Goal: Contribute content: Add original content to the website for others to see

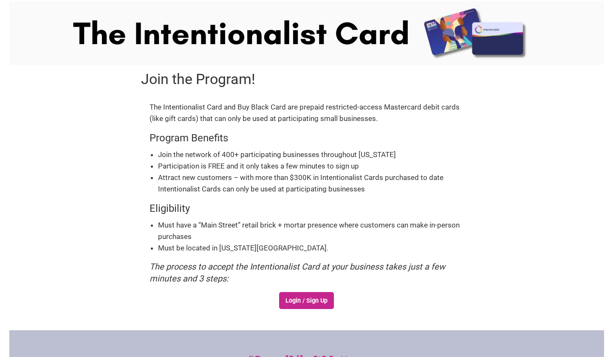
scroll to position [34, 0]
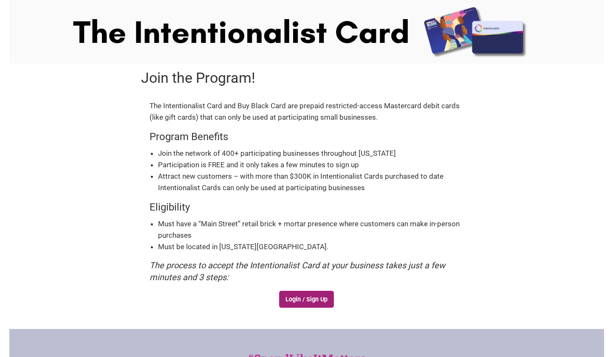
click at [306, 305] on link "Login / Sign Up" at bounding box center [306, 299] width 55 height 17
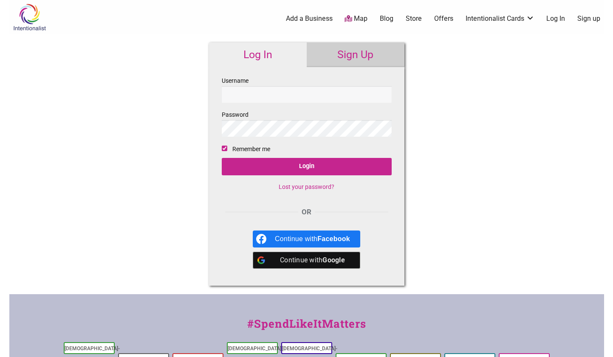
click at [305, 95] on input "Username" at bounding box center [307, 94] width 170 height 17
click at [351, 49] on link "Sign Up" at bounding box center [356, 54] width 98 height 25
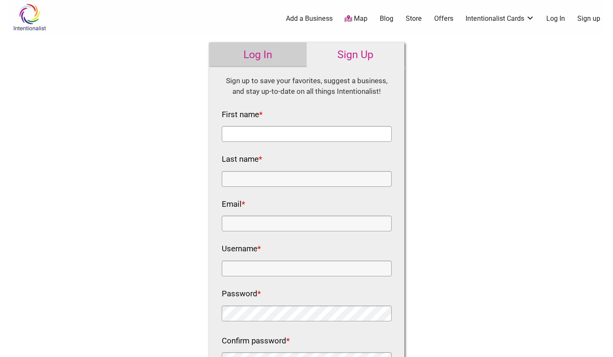
click at [276, 130] on input "First name *" at bounding box center [307, 134] width 170 height 16
type input "Carol"
type input "Xie"
click at [122, 216] on div "Intentionalist Spend like it matters 0 Add a Business Map Blog Store Offers Int…" at bounding box center [306, 321] width 595 height 643
click at [263, 226] on input "purpledotsea@gmail.com" at bounding box center [307, 224] width 170 height 16
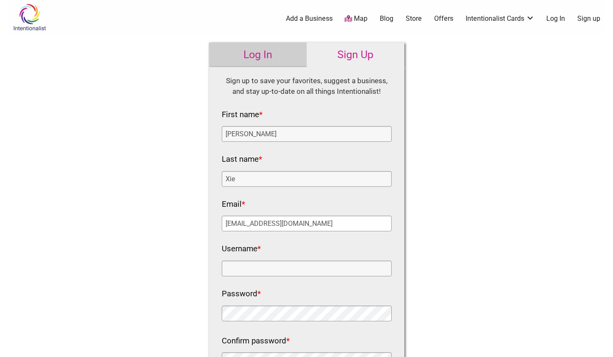
type input "purpledotseattle@gmail.com"
type input "purpledotseattle"
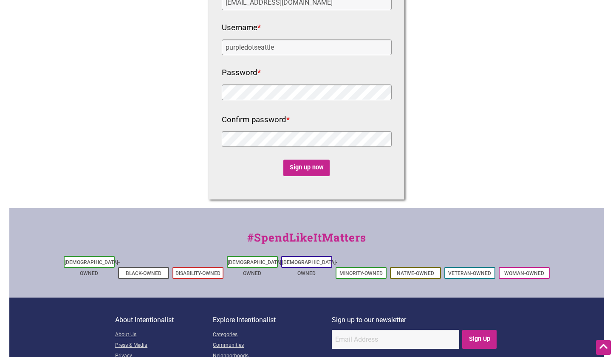
scroll to position [227, 0]
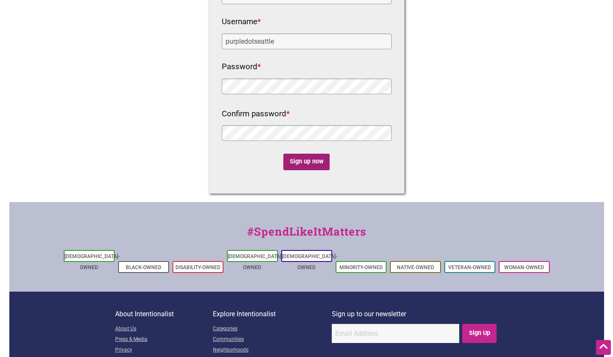
click at [295, 165] on input "Sign up now" at bounding box center [306, 162] width 46 height 17
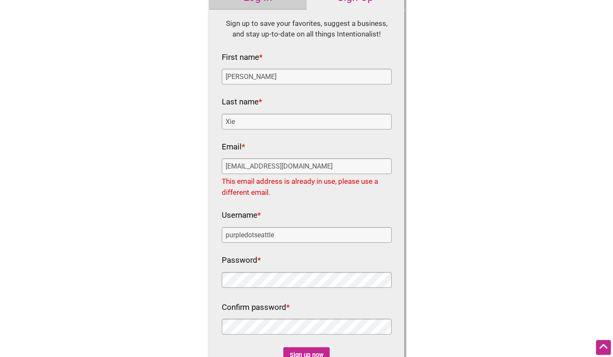
scroll to position [0, 0]
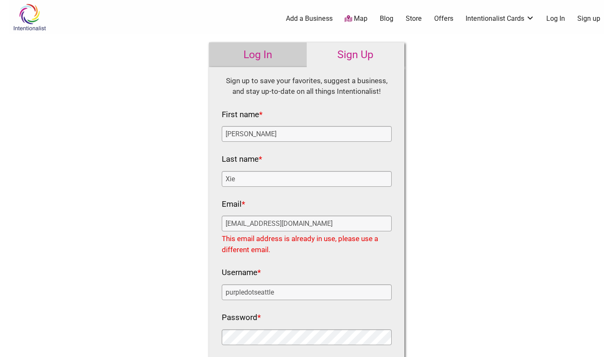
click at [269, 57] on link "Log In" at bounding box center [258, 54] width 98 height 25
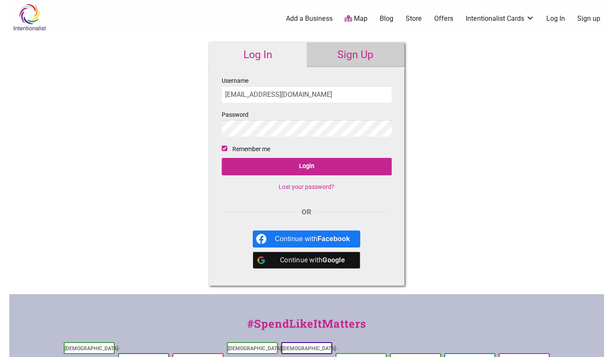
type input "purpledotseattle@gmailc.om"
click at [294, 261] on div "Continue with Google" at bounding box center [312, 260] width 75 height 17
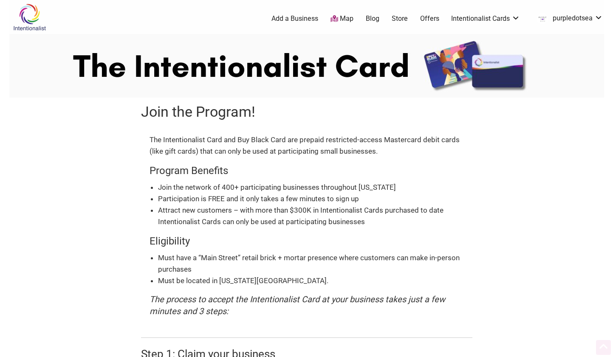
scroll to position [271, 0]
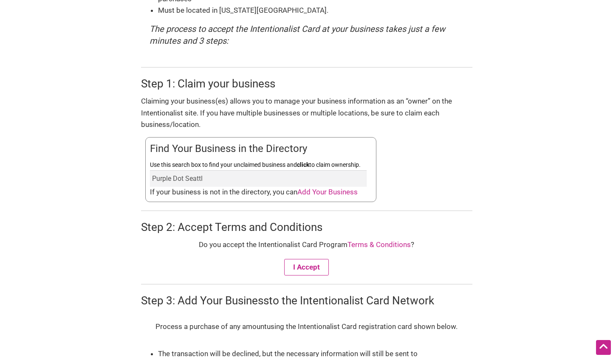
type input "Purple Dot Seattle"
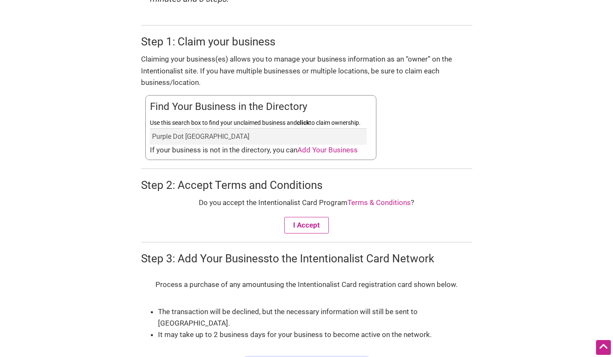
scroll to position [313, 0]
type input "Purple Dot"
type input "J"
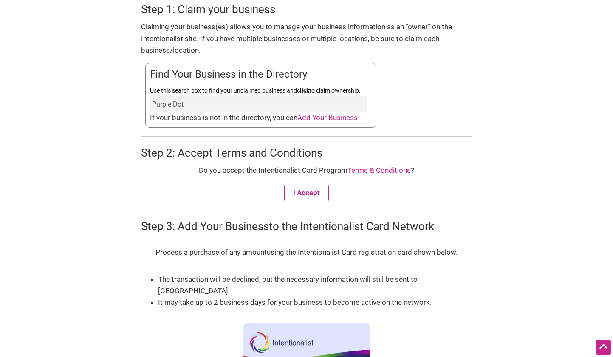
scroll to position [356, 0]
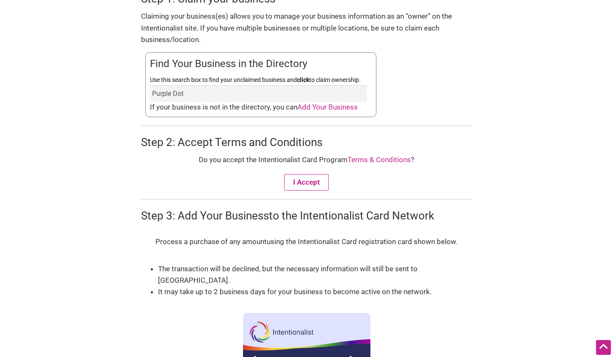
type input "Purple Dot"
click at [325, 105] on span "Add Your Business" at bounding box center [327, 107] width 60 height 8
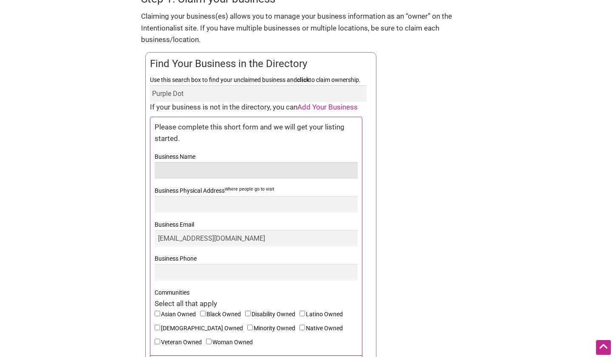
click at [239, 172] on input "Business Name" at bounding box center [256, 170] width 203 height 17
type input "Purple Dot Cafe"
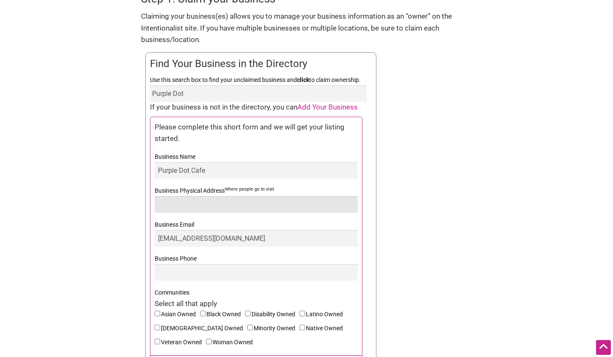
type input "6"
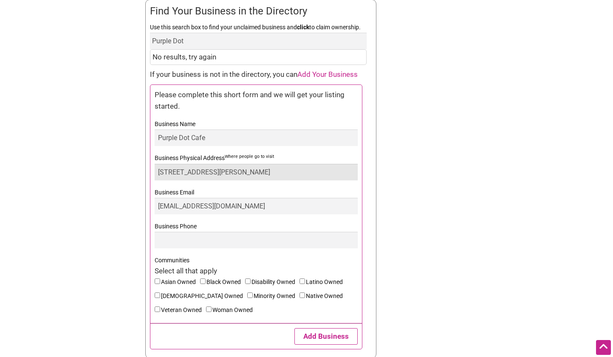
scroll to position [492, 0]
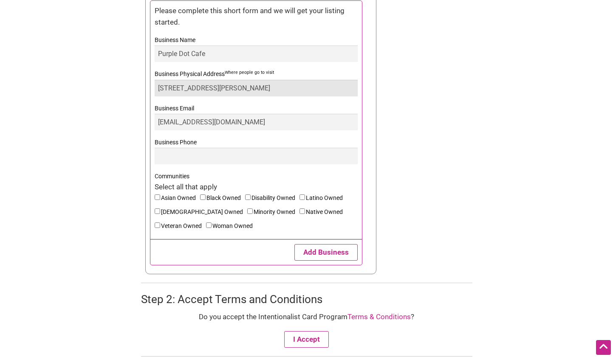
type input "515 Maynard Ave S, Seattle WA 98104"
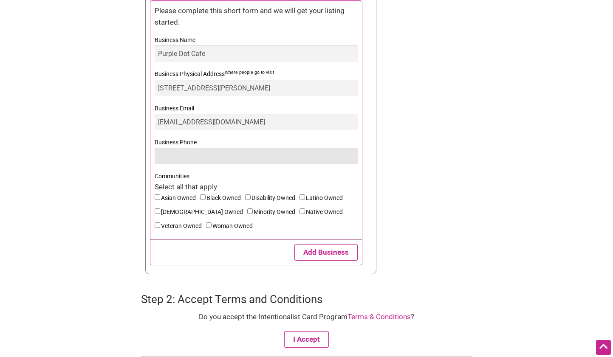
click at [184, 148] on input "Business Phone" at bounding box center [256, 156] width 203 height 17
type input "(206) 622-0288"
click at [178, 198] on label "Asian Owned" at bounding box center [177, 200] width 45 height 14
click at [160, 198] on input"] "Asian Owned" at bounding box center [158, 198] width 6 height 6
checkbox input"] "true"
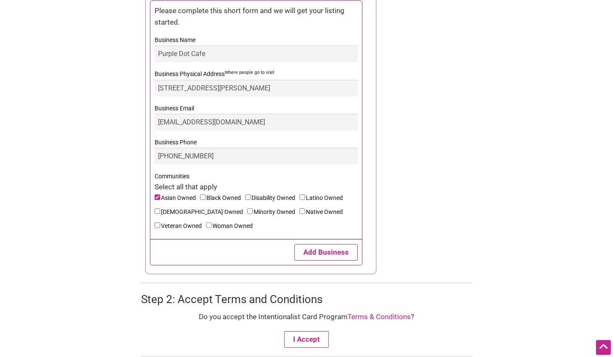
click at [247, 211] on label "Minority Owned" at bounding box center [273, 214] width 52 height 14
click at [247, 211] on input"] "Minority Owned" at bounding box center [250, 212] width 6 height 6
checkbox input"] "true"
click at [206, 227] on label "Woman Owned" at bounding box center [231, 228] width 51 height 14
click at [206, 227] on input"] "Woman Owned" at bounding box center [209, 226] width 6 height 6
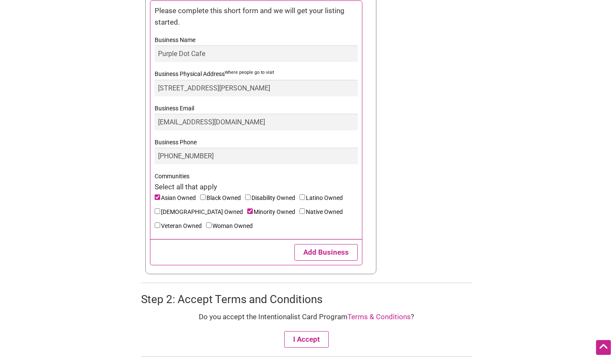
checkbox input"] "true"
click at [99, 234] on form "Join the Program! The Intentionalist Card and Buy Black Card are prepaid restri…" at bounding box center [306, 86] width 595 height 963
click at [328, 257] on button "Add Business" at bounding box center [325, 252] width 63 height 17
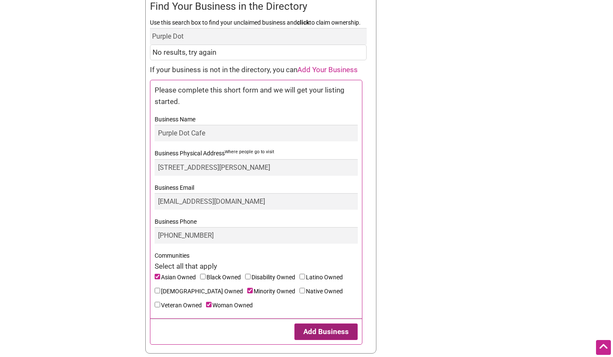
scroll to position [378, 0]
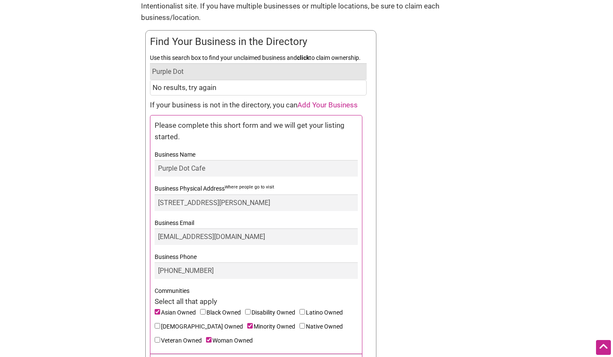
drag, startPoint x: 246, startPoint y: 70, endPoint x: 87, endPoint y: 79, distance: 159.2
click at [87, 79] on form "Join the Program! The Intentionalist Card and Buy Black Card are prepaid restri…" at bounding box center [306, 201] width 595 height 963
click at [89, 102] on form "Join the Program! The Intentionalist Card and Buy Black Card are prepaid restri…" at bounding box center [306, 201] width 595 height 963
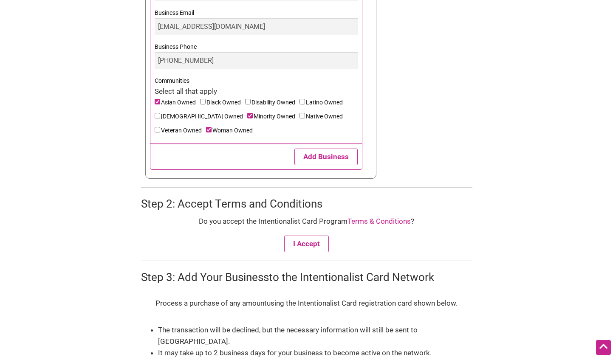
scroll to position [608, 0]
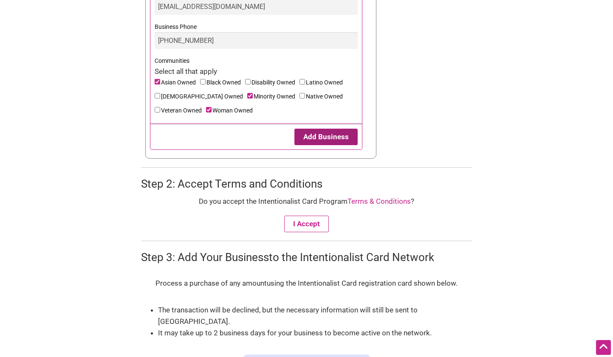
click at [325, 139] on button "Add Business" at bounding box center [325, 137] width 63 height 17
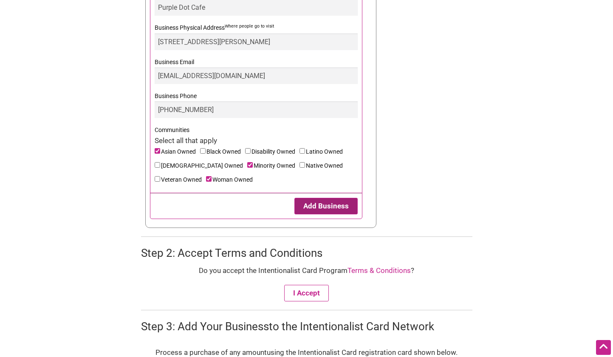
scroll to position [535, 0]
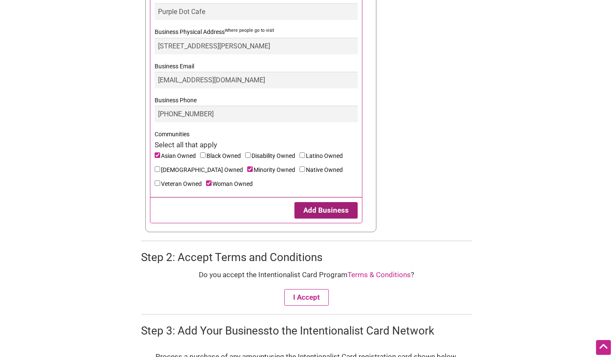
click at [337, 212] on button "Add Business" at bounding box center [325, 210] width 63 height 17
click at [338, 208] on button "Add Business" at bounding box center [325, 210] width 63 height 17
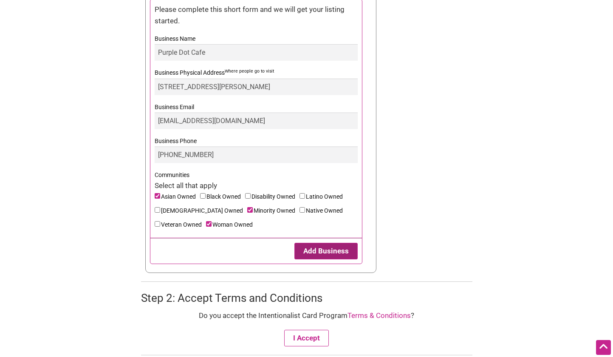
scroll to position [502, 0]
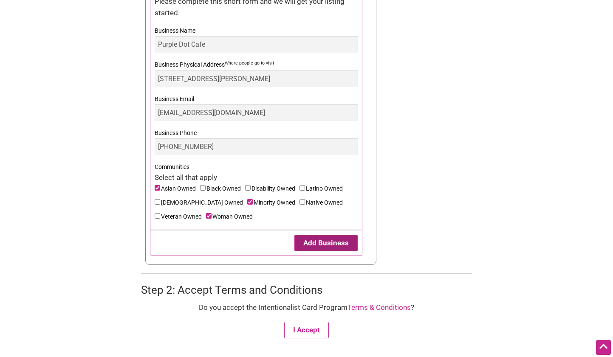
click at [334, 237] on button "Add Business" at bounding box center [325, 243] width 63 height 17
click at [332, 244] on button "Add Business" at bounding box center [325, 243] width 63 height 17
click at [294, 328] on button "I Accept" at bounding box center [306, 330] width 45 height 17
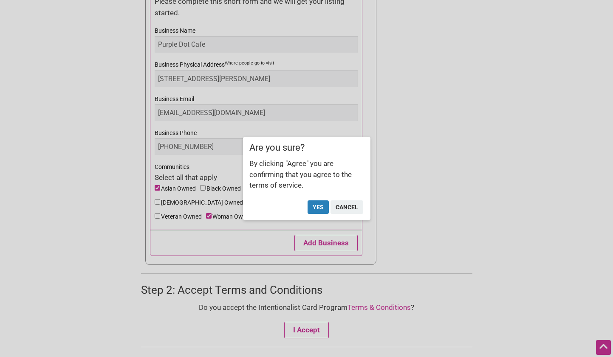
click at [317, 209] on button "Yes" at bounding box center [318, 208] width 21 height 14
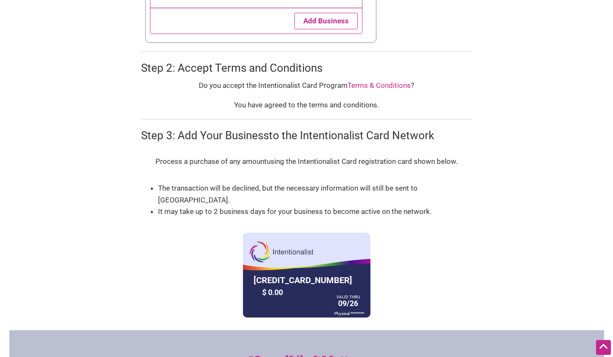
scroll to position [711, 0]
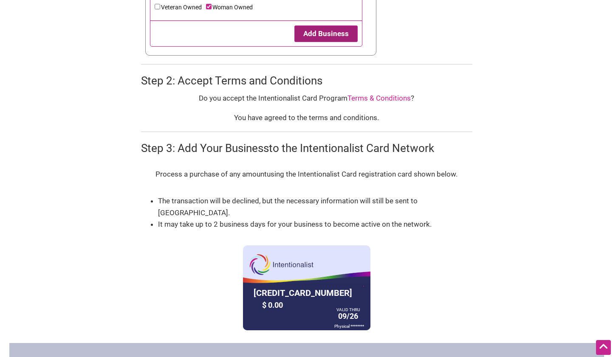
click at [346, 27] on button "Add Business" at bounding box center [325, 33] width 63 height 17
click at [335, 34] on button "Add Business" at bounding box center [325, 33] width 63 height 17
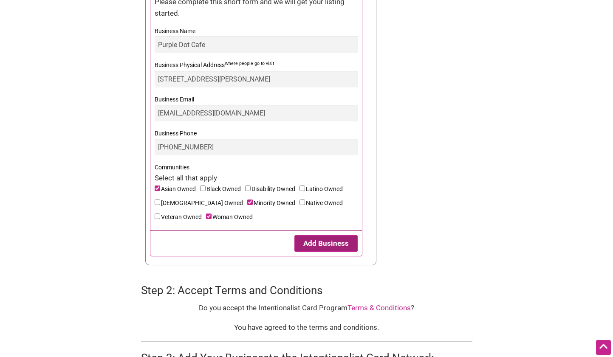
scroll to position [502, 0]
click at [317, 245] on button "Add Business" at bounding box center [325, 243] width 63 height 17
click at [321, 247] on button "Add Business" at bounding box center [325, 243] width 63 height 17
